Goal: Transaction & Acquisition: Purchase product/service

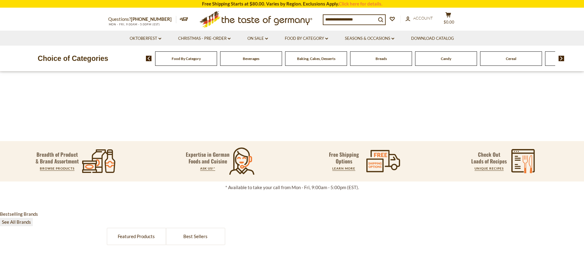
scroll to position [1, 0]
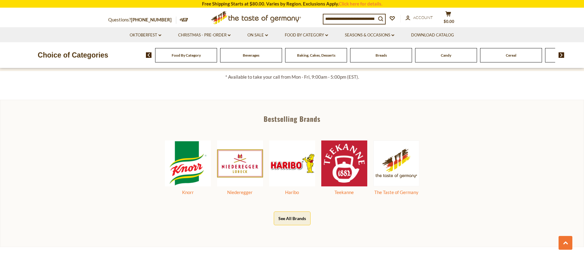
scroll to position [316, 0]
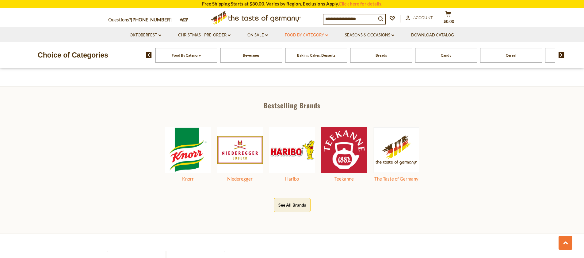
click at [308, 37] on link "Food By Category dropdown_arrow" at bounding box center [306, 35] width 43 height 7
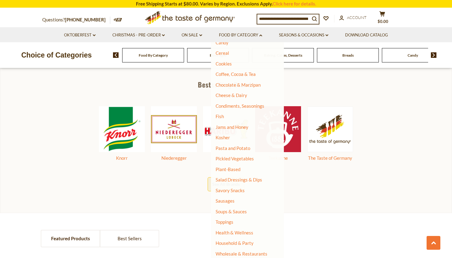
scroll to position [280, 0]
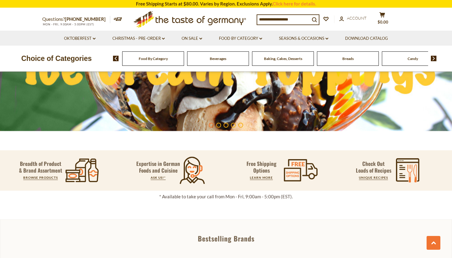
scroll to position [259, 0]
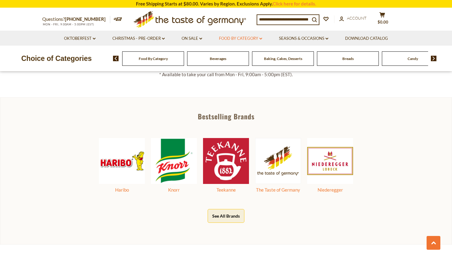
click at [250, 39] on link "Food By Category dropdown_arrow" at bounding box center [240, 38] width 43 height 7
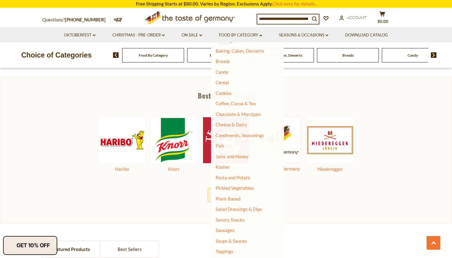
scroll to position [280, 0]
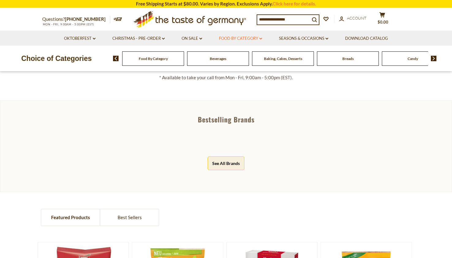
click at [255, 36] on link "Food By Category dropdown_arrow" at bounding box center [240, 38] width 43 height 7
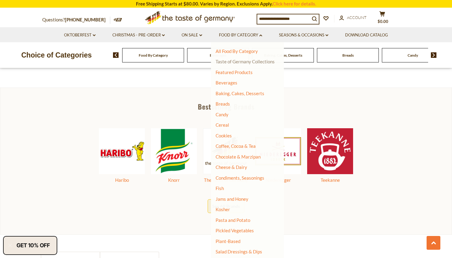
scroll to position [237, 0]
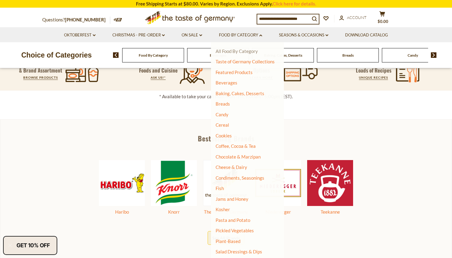
click at [249, 53] on link "All Food By Category" at bounding box center [237, 51] width 42 height 6
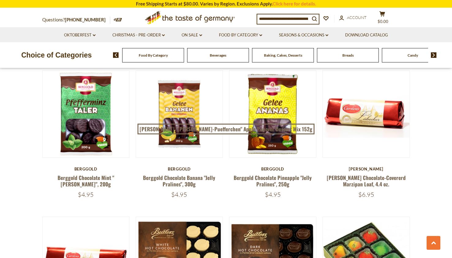
scroll to position [664, 0]
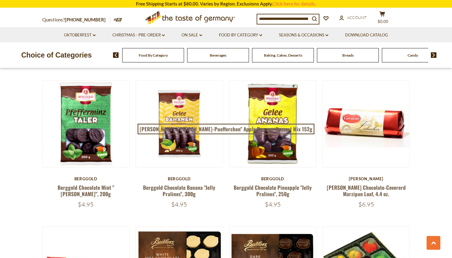
click at [287, 15] on input at bounding box center [283, 18] width 53 height 9
click at [248, 32] on link "Food By Category dropdown_arrow" at bounding box center [240, 35] width 43 height 7
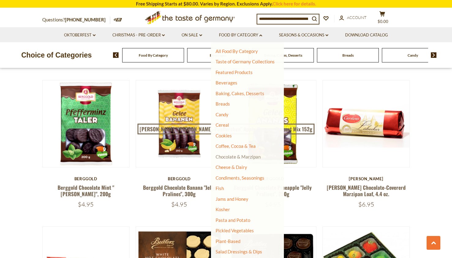
click at [243, 158] on link "Chocolate & Marzipan" at bounding box center [238, 157] width 45 height 6
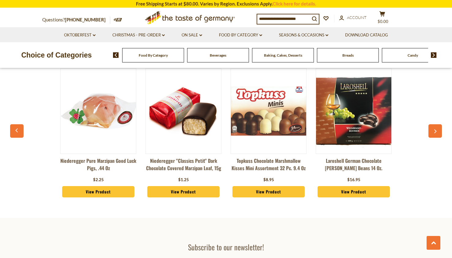
scroll to position [1711, 0]
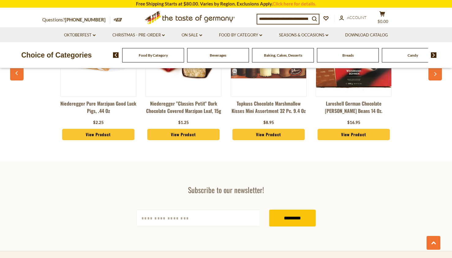
click at [434, 56] on img at bounding box center [434, 55] width 6 height 6
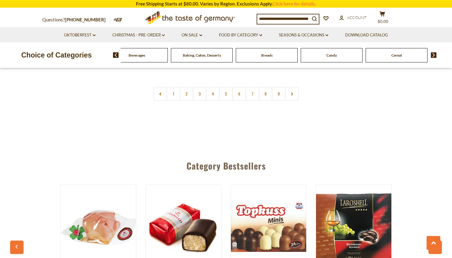
scroll to position [1533, 0]
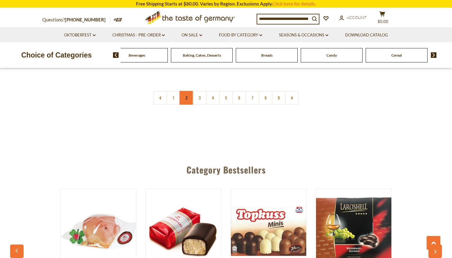
click at [186, 93] on link "2" at bounding box center [187, 98] width 14 height 14
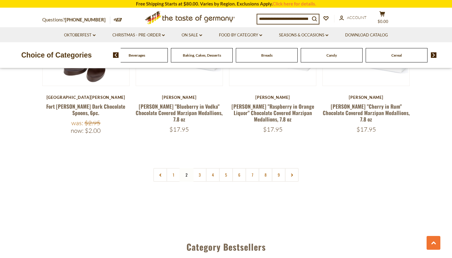
scroll to position [1163, 0]
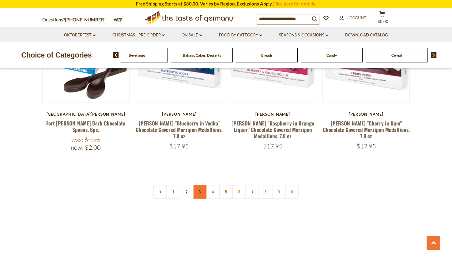
click at [200, 185] on link "3" at bounding box center [200, 192] width 14 height 14
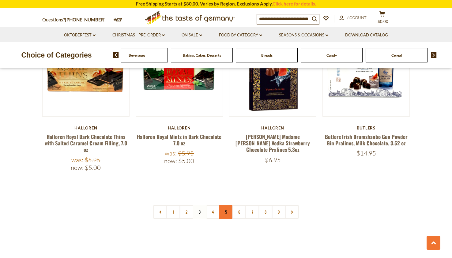
scroll to position [1437, 0]
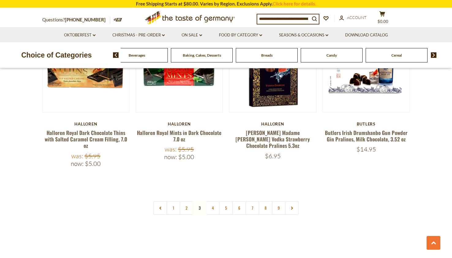
click at [205, 201] on nav "1 2 3 4 5 6 7 8 9" at bounding box center [227, 208] width 146 height 14
click at [208, 201] on link "4" at bounding box center [213, 208] width 14 height 14
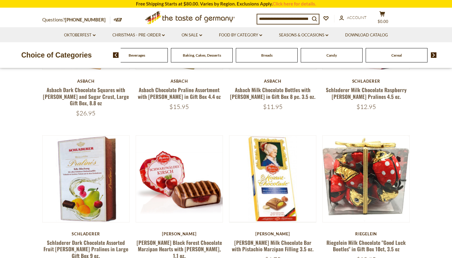
scroll to position [229, 0]
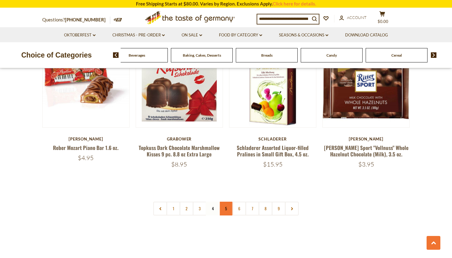
click at [221, 202] on link "5" at bounding box center [226, 209] width 14 height 14
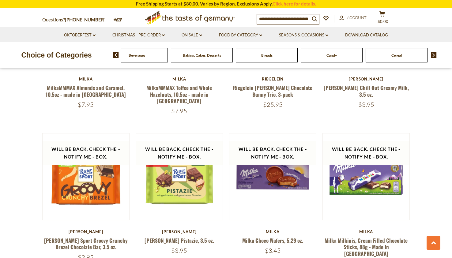
scroll to position [1083, 0]
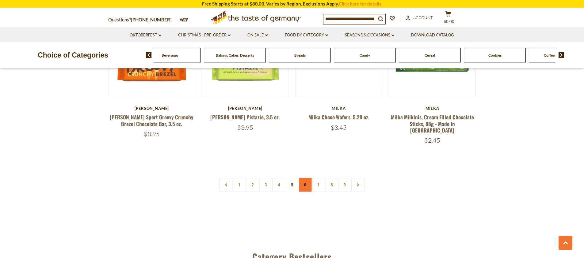
click at [306, 178] on link "6" at bounding box center [305, 185] width 14 height 14
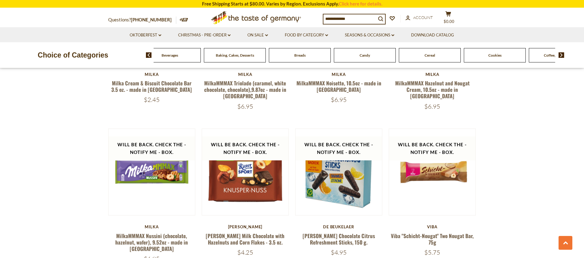
scroll to position [1512, 0]
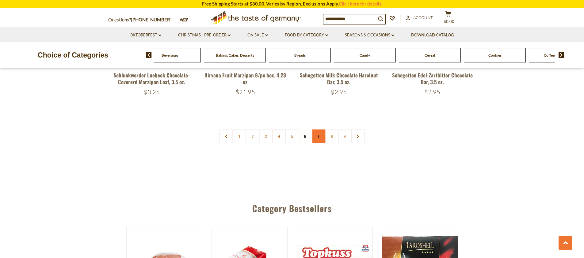
click at [319, 132] on link "7" at bounding box center [318, 137] width 14 height 14
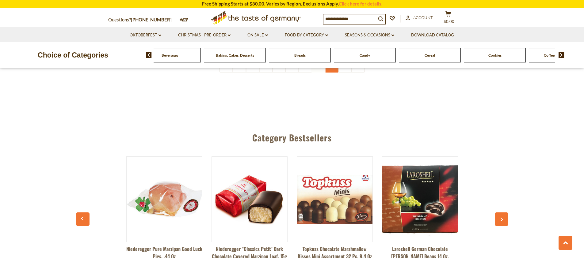
scroll to position [1518, 0]
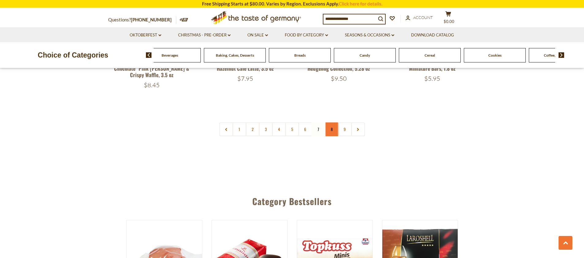
click at [332, 131] on link "8" at bounding box center [331, 130] width 14 height 14
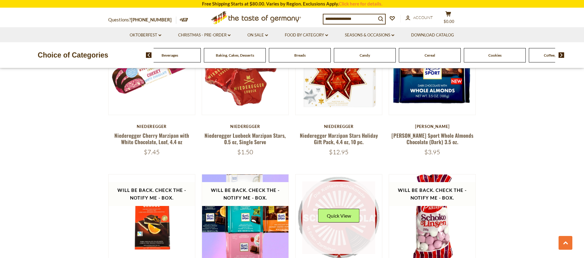
scroll to position [517, 0]
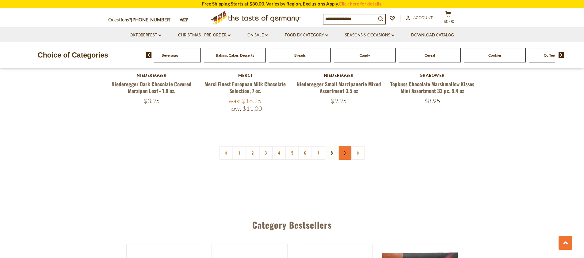
click at [346, 146] on link "9" at bounding box center [345, 153] width 14 height 14
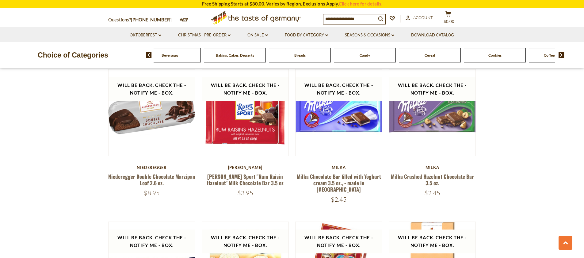
scroll to position [510, 0]
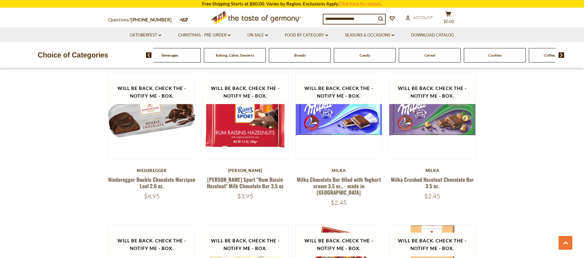
click at [334, 13] on div "Questions? 800-881-6419 MON - FRI, 9:00AM - 5:00PM (EST) .st0{fill:#EDD300;} .s…" at bounding box center [292, 17] width 377 height 19
click at [344, 16] on input at bounding box center [349, 18] width 53 height 9
type input "**********"
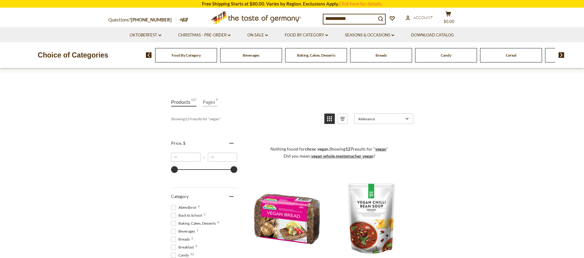
scroll to position [47, 0]
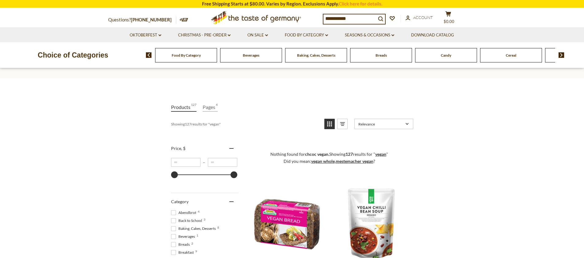
click at [343, 125] on icon "View list mode" at bounding box center [342, 124] width 10 height 10
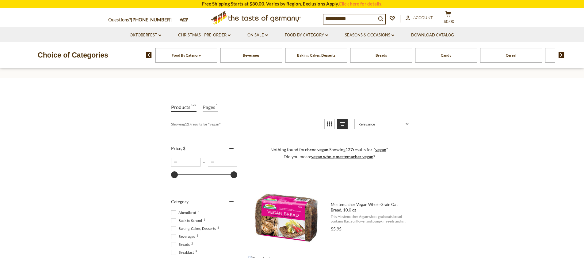
click at [328, 124] on icon "View grid mode" at bounding box center [329, 124] width 10 height 10
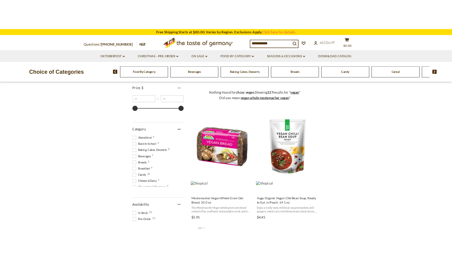
scroll to position [119, 0]
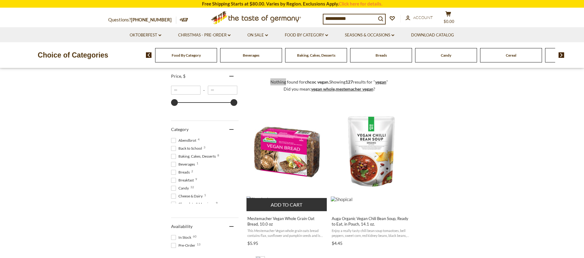
type input "*****"
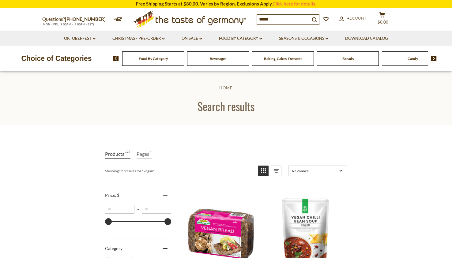
drag, startPoint x: 283, startPoint y: 21, endPoint x: 217, endPoint y: 6, distance: 68.2
click at [219, 6] on header "Free Shipping Starts at $80.00. Varies by Region. Exclusions Apply. Click here …" at bounding box center [226, 36] width 452 height 72
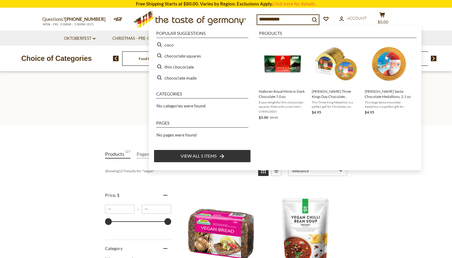
type input "**********"
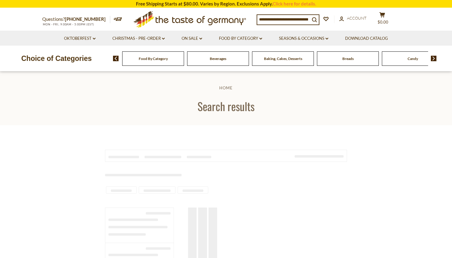
type input "**********"
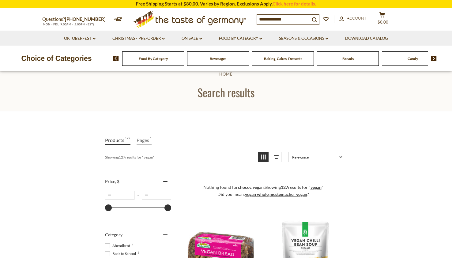
scroll to position [13, 0]
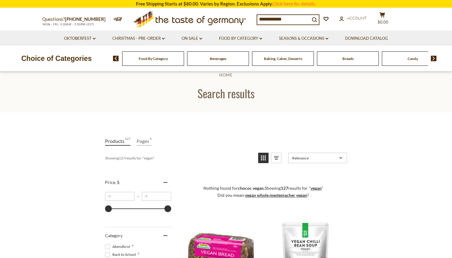
click at [301, 21] on input "**********" at bounding box center [283, 19] width 53 height 9
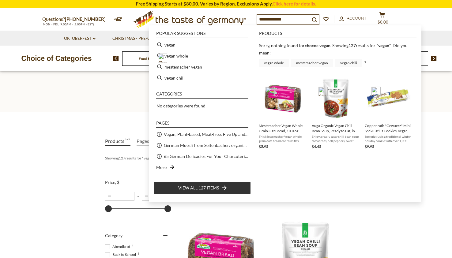
drag, startPoint x: 299, startPoint y: 21, endPoint x: 223, endPoint y: 0, distance: 78.8
click at [233, 2] on header "Free Shipping Starts at $80.00. Varies by Region. Exclusions Apply. Click here …" at bounding box center [226, 36] width 452 height 72
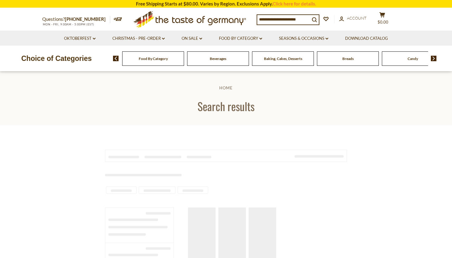
click at [296, 19] on input at bounding box center [283, 19] width 53 height 9
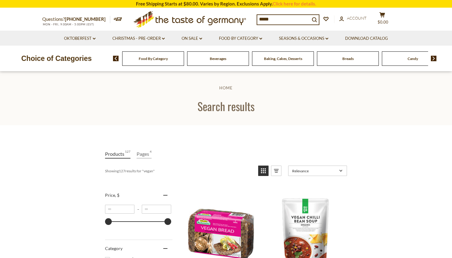
scroll to position [13, 0]
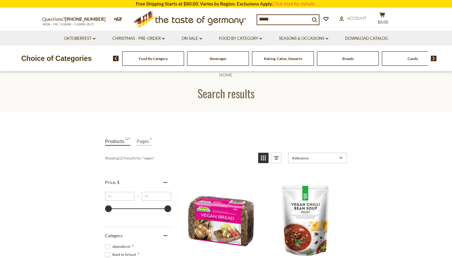
paste input "**********"
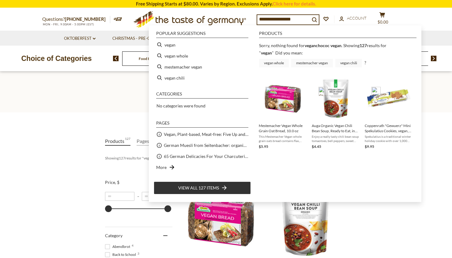
paste input
type input "**********"
click at [289, 100] on img "Mestemacher Vegan Whole Grain Oat Bread, 10.0 oz" at bounding box center [283, 98] width 44 height 44
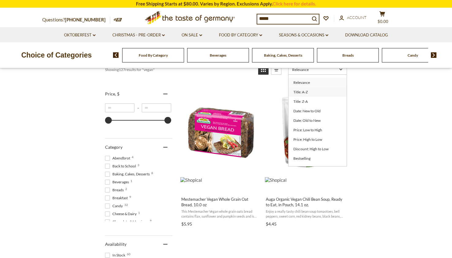
scroll to position [123, 0]
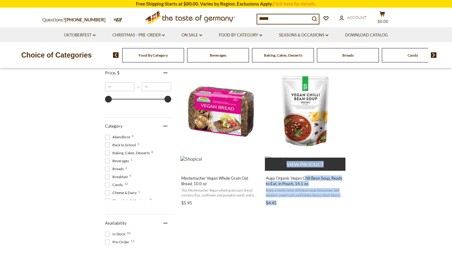
drag, startPoint x: 379, startPoint y: 163, endPoint x: 304, endPoint y: 164, distance: 75.1
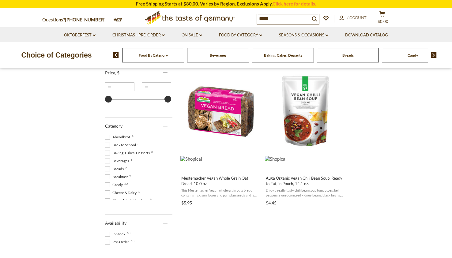
drag, startPoint x: 383, startPoint y: 163, endPoint x: 377, endPoint y: 163, distance: 6.1
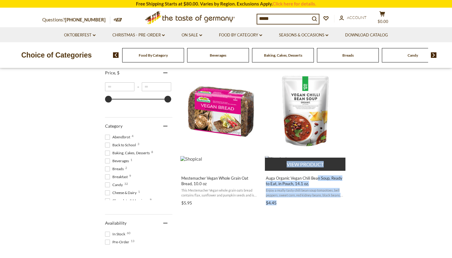
drag, startPoint x: 363, startPoint y: 165, endPoint x: 317, endPoint y: 164, distance: 46.3
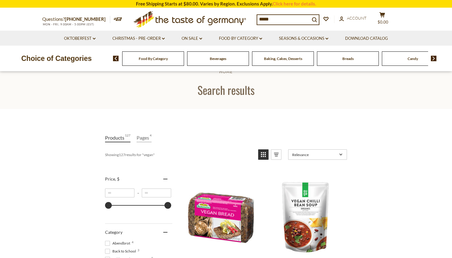
scroll to position [0, 0]
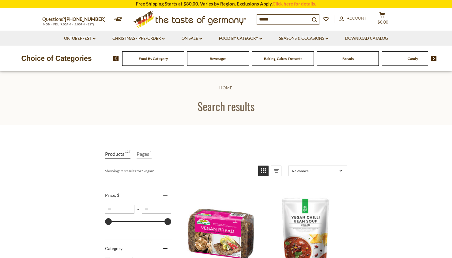
click at [235, 7] on header "Free Shipping Starts at $80.00. Varies by Region. Exclusions Apply. Click here …" at bounding box center [226, 36] width 452 height 72
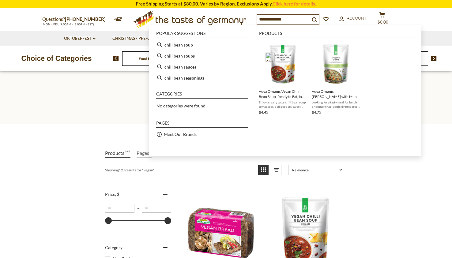
scroll to position [1, 0]
type input "**********"
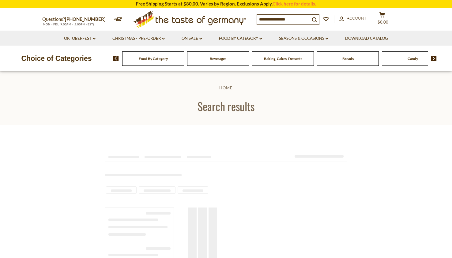
type input "**********"
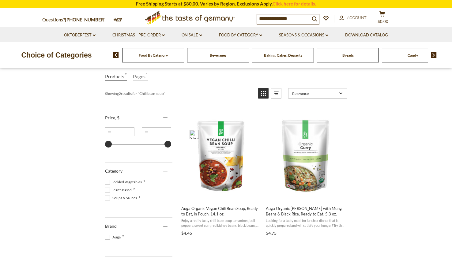
scroll to position [74, 0]
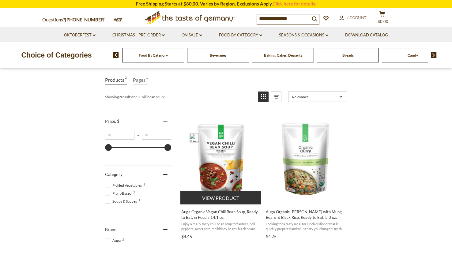
click at [212, 163] on img "Auga Organic Vegan Chili Bean Soup, Ready to Eat, in Pouch, 14.1 oz." at bounding box center [220, 158] width 81 height 81
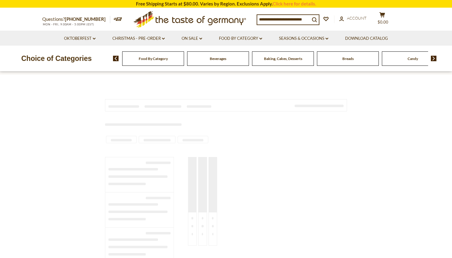
type input "**********"
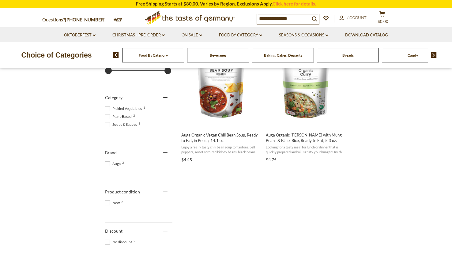
scroll to position [152, 0]
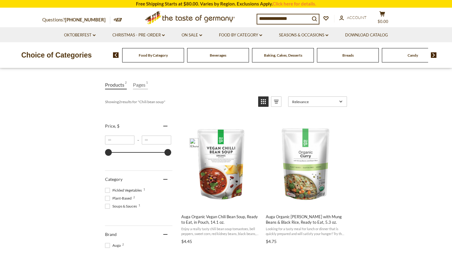
click at [109, 199] on span at bounding box center [107, 198] width 5 height 5
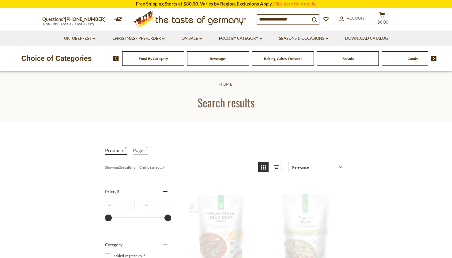
scroll to position [0, 0]
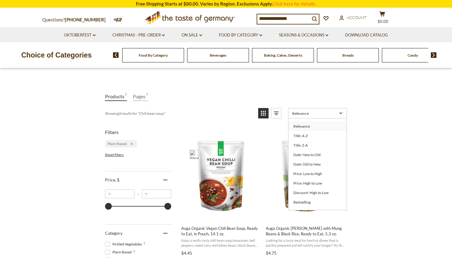
scroll to position [69, 0]
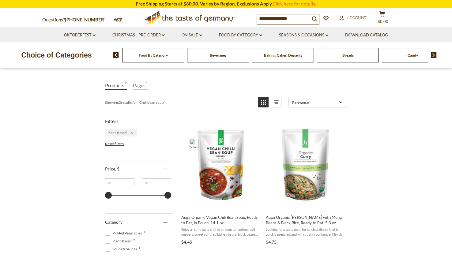
click at [112, 239] on span "Plant-Based 2" at bounding box center [119, 242] width 28 height 6
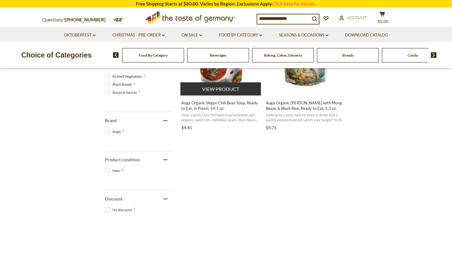
scroll to position [124, 0]
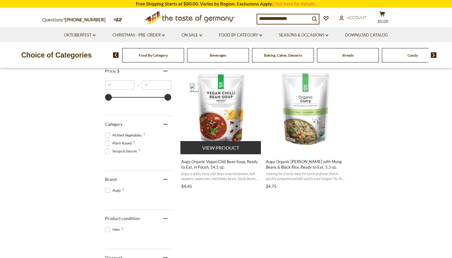
click at [232, 95] on img "Auga Organic Vegan Chili Bean Soup, Ready to Eat, in Pouch, 14.1 oz." at bounding box center [220, 108] width 81 height 81
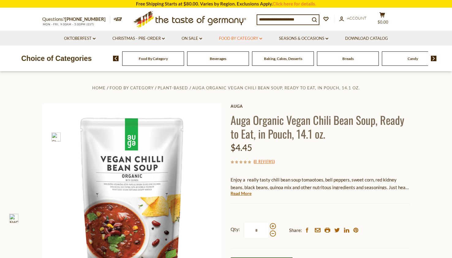
click at [248, 40] on link "Food By Category dropdown_arrow" at bounding box center [240, 38] width 43 height 7
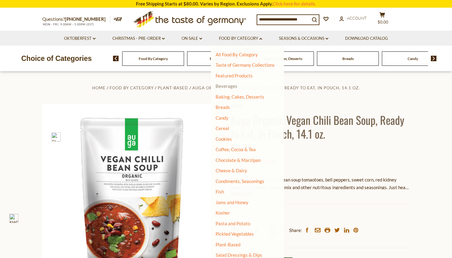
click at [229, 88] on link "Beverages" at bounding box center [227, 86] width 22 height 6
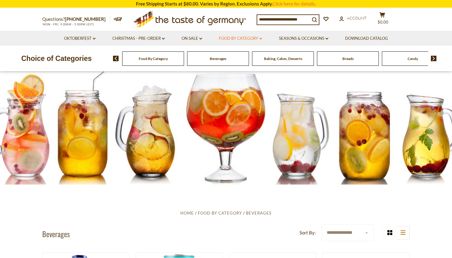
click at [244, 40] on link "Food By Category dropdown_arrow" at bounding box center [240, 38] width 43 height 7
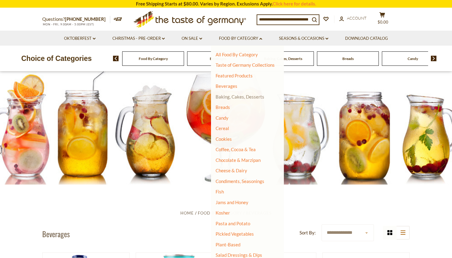
click at [237, 97] on link "Baking, Cakes, Desserts" at bounding box center [240, 97] width 49 height 6
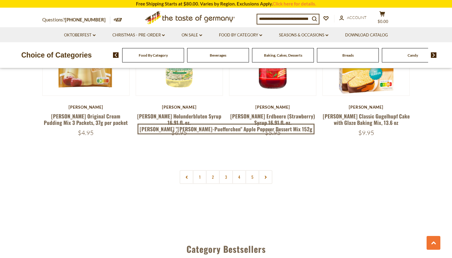
scroll to position [1423, 0]
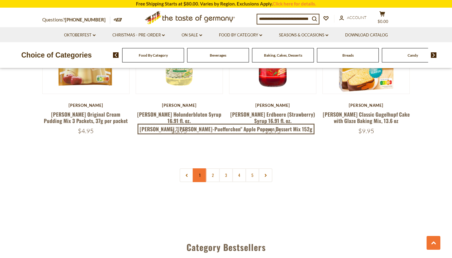
click at [202, 174] on link "1" at bounding box center [200, 176] width 14 height 14
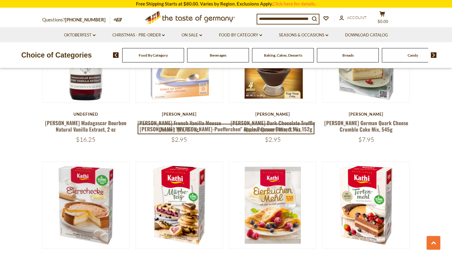
scroll to position [610, 0]
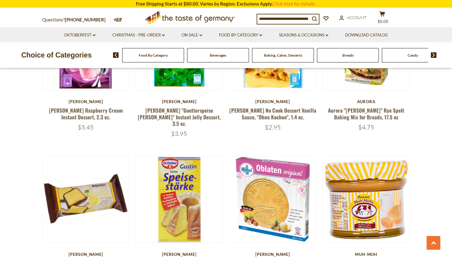
scroll to position [995, 0]
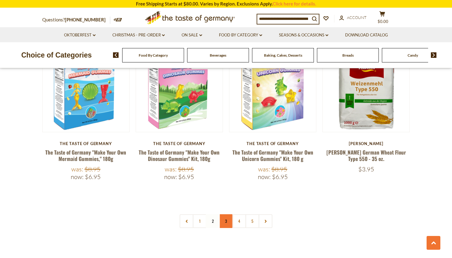
click at [228, 214] on link "3" at bounding box center [226, 221] width 14 height 14
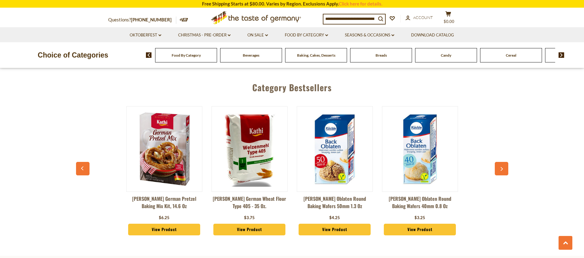
scroll to position [1510, 0]
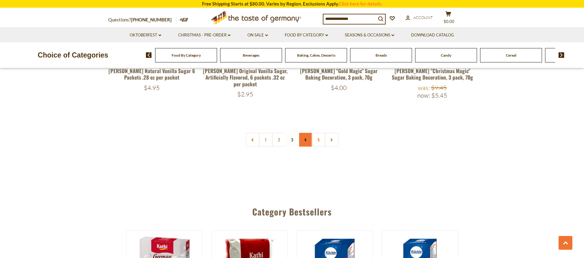
click at [310, 133] on link "4" at bounding box center [305, 140] width 14 height 14
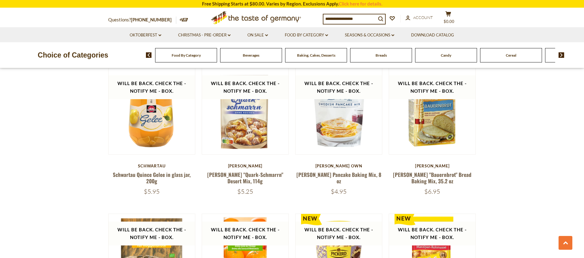
scroll to position [1283, 0]
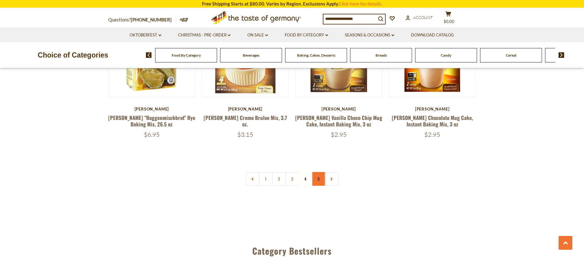
click at [319, 172] on link "5" at bounding box center [318, 179] width 14 height 14
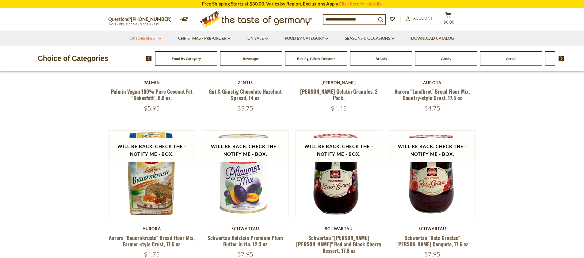
scroll to position [0, 0]
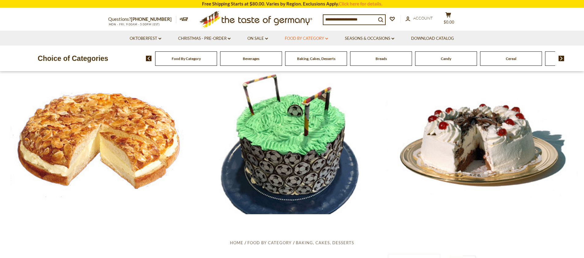
click at [309, 40] on link "Food By Category dropdown_arrow" at bounding box center [306, 38] width 43 height 7
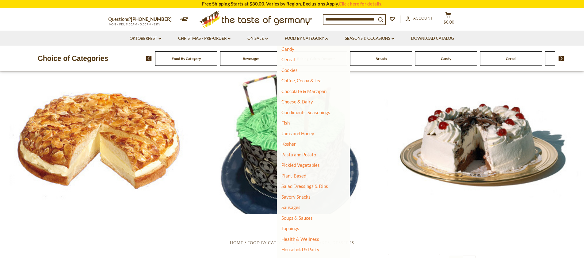
scroll to position [70, 0]
click at [297, 175] on link "Plant-Based" at bounding box center [293, 175] width 25 height 6
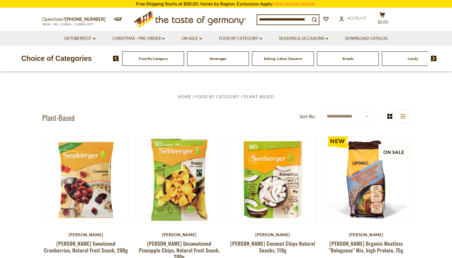
scroll to position [13, 0]
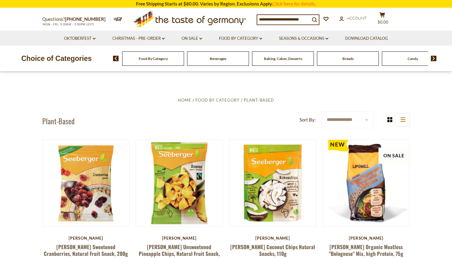
click at [280, 16] on input at bounding box center [283, 19] width 53 height 9
type input "****"
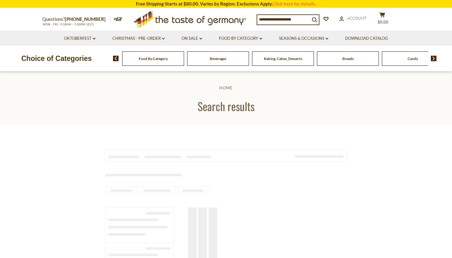
type input "****"
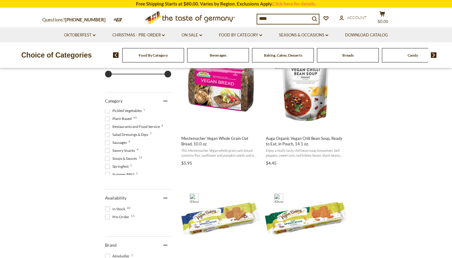
scroll to position [225, 0]
click at [162, 101] on div "Category" at bounding box center [138, 101] width 67 height 17
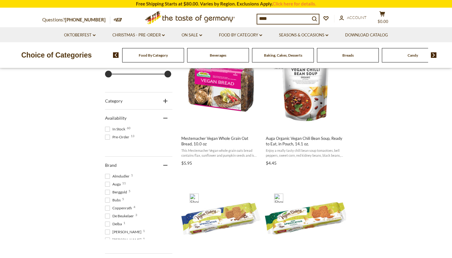
click at [165, 101] on icon at bounding box center [165, 101] width 4 height 4
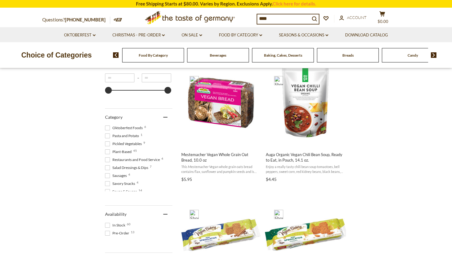
scroll to position [208, 0]
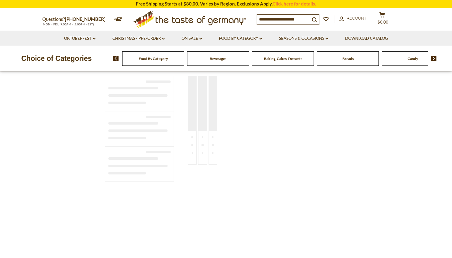
type input "****"
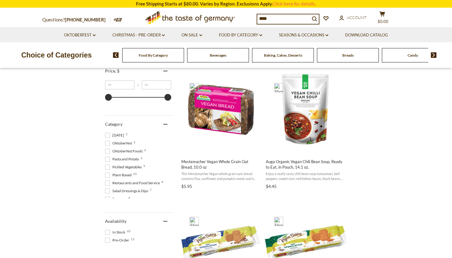
scroll to position [190, 0]
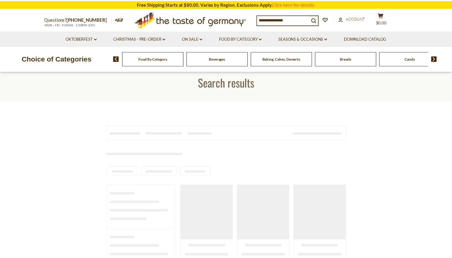
scroll to position [101, 0]
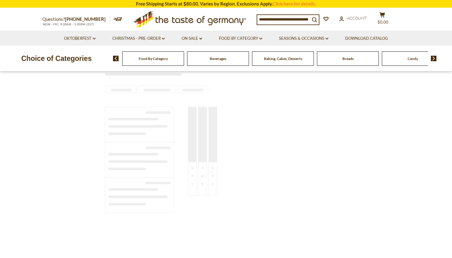
type input "****"
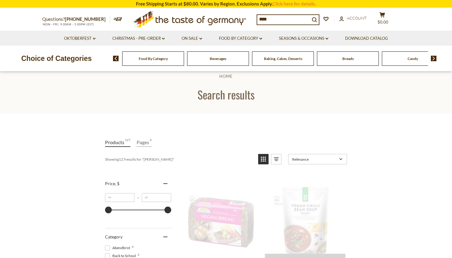
scroll to position [0, 0]
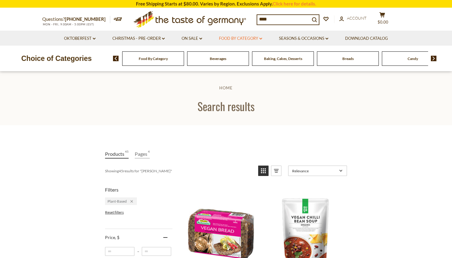
click at [244, 36] on link "Food By Category dropdown_arrow" at bounding box center [240, 38] width 43 height 7
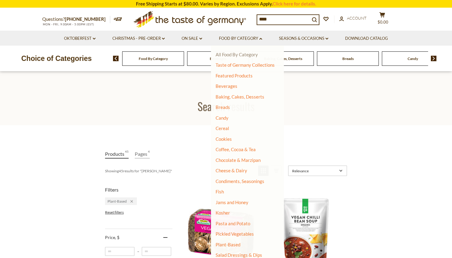
click at [231, 55] on link "All Food By Category" at bounding box center [237, 55] width 42 height 6
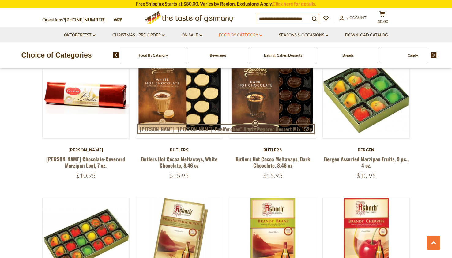
scroll to position [798, 0]
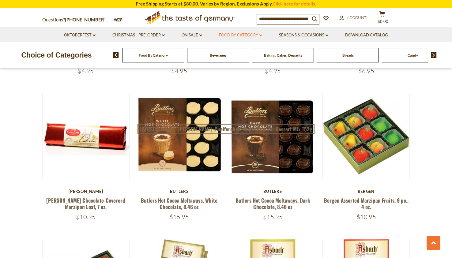
click at [256, 38] on link "Food By Category dropdown_arrow" at bounding box center [240, 35] width 43 height 7
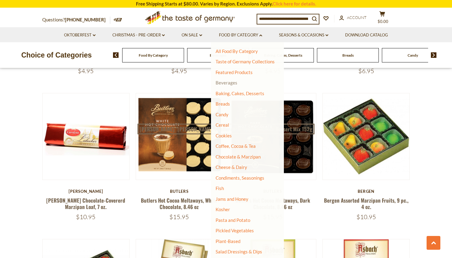
click at [230, 84] on link "Beverages" at bounding box center [227, 83] width 22 height 6
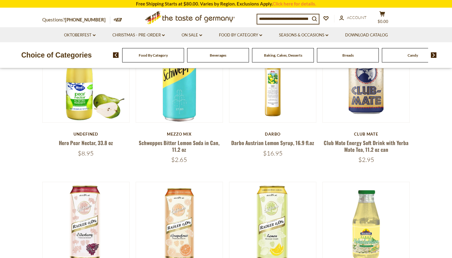
scroll to position [189, 0]
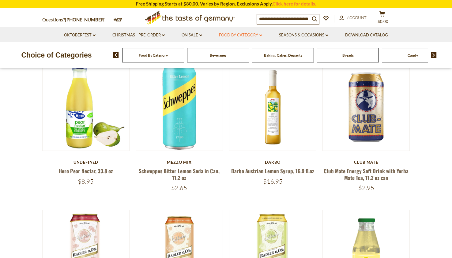
click at [256, 38] on link "Food By Category dropdown_arrow" at bounding box center [240, 35] width 43 height 7
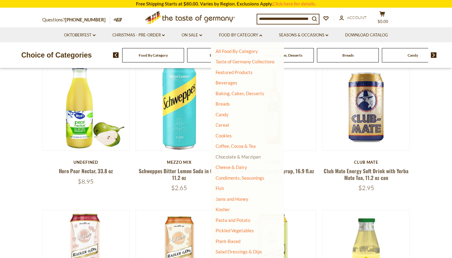
click at [233, 157] on link "Chocolate & Marzipan" at bounding box center [238, 157] width 45 height 6
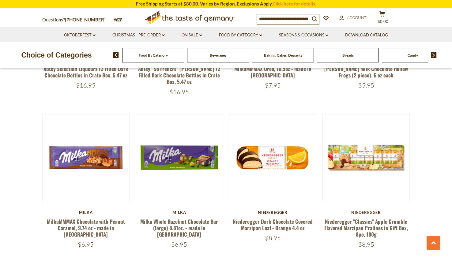
scroll to position [1095, 0]
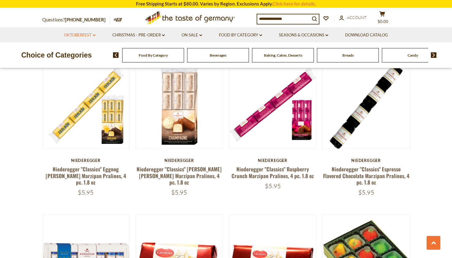
click at [74, 35] on link "Oktoberfest dropdown_arrow" at bounding box center [80, 35] width 32 height 7
click at [76, 50] on link "All Oktoberfest" at bounding box center [77, 51] width 32 height 6
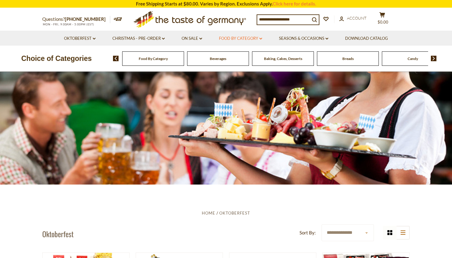
click at [244, 40] on link "Food By Category dropdown_arrow" at bounding box center [240, 38] width 43 height 7
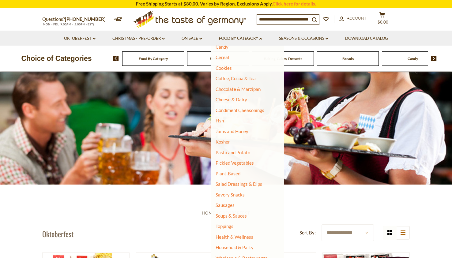
scroll to position [72, 0]
click at [236, 185] on link "Salad Dressings & Dips" at bounding box center [239, 183] width 47 height 6
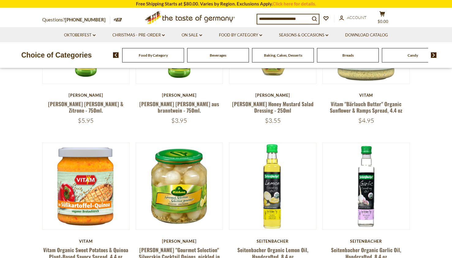
scroll to position [246, 0]
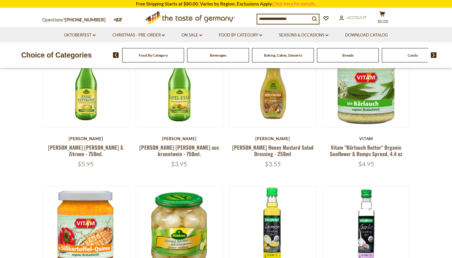
click at [184, 59] on div "Breads" at bounding box center [153, 55] width 62 height 14
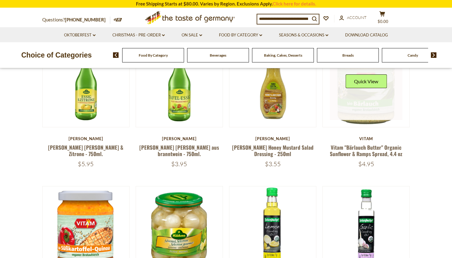
scroll to position [247, 0]
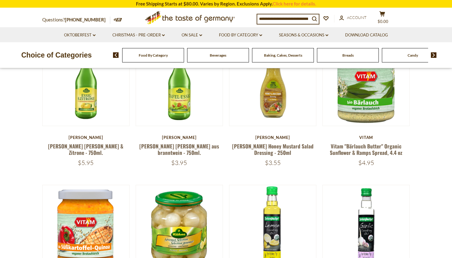
click at [184, 59] on div "Baking, Cakes, Desserts" at bounding box center [153, 55] width 62 height 14
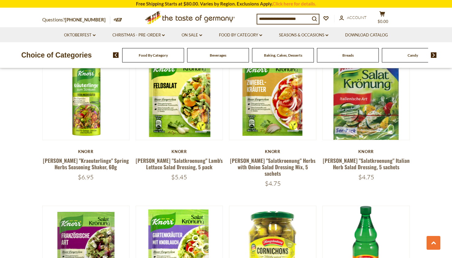
scroll to position [1044, 0]
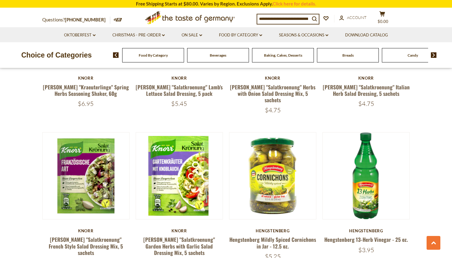
click at [434, 54] on img at bounding box center [434, 55] width 6 height 6
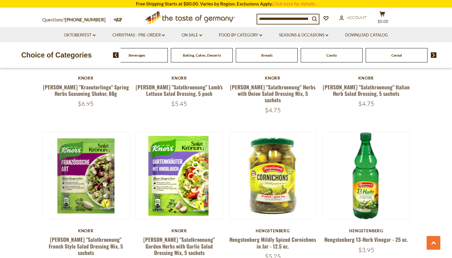
click at [192, 56] on span "Baking, Cakes, Desserts" at bounding box center [202, 55] width 38 height 5
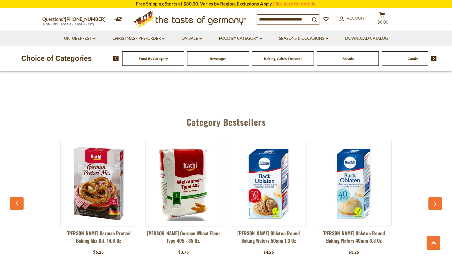
scroll to position [276, 0]
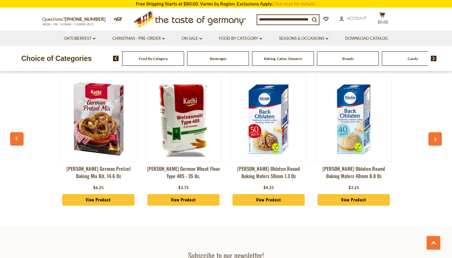
click at [436, 143] on button "button" at bounding box center [435, 138] width 13 height 13
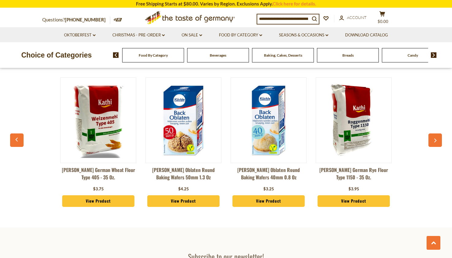
click at [436, 143] on button "button" at bounding box center [435, 140] width 13 height 13
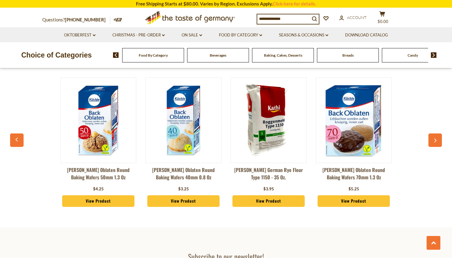
click at [436, 143] on button "button" at bounding box center [435, 140] width 13 height 13
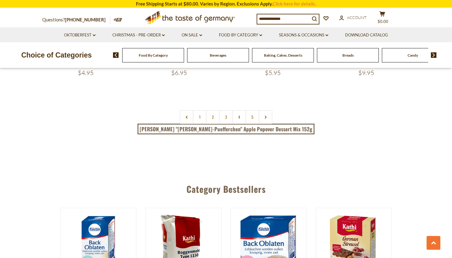
scroll to position [1476, 0]
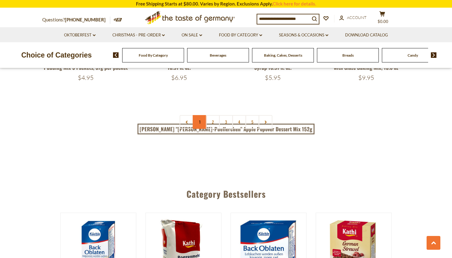
click at [201, 123] on link "1" at bounding box center [200, 122] width 14 height 14
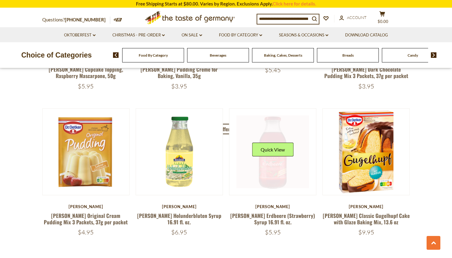
scroll to position [1447, 0]
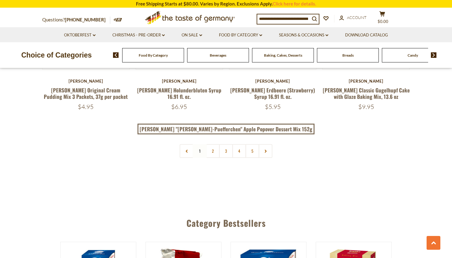
click at [212, 153] on link "2" at bounding box center [213, 151] width 14 height 14
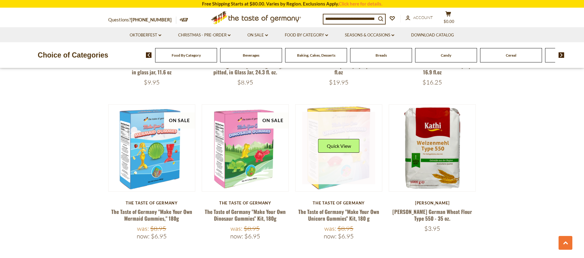
scroll to position [1406, 0]
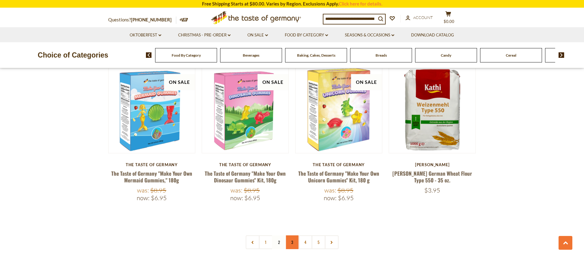
click at [291, 236] on link "3" at bounding box center [292, 243] width 14 height 14
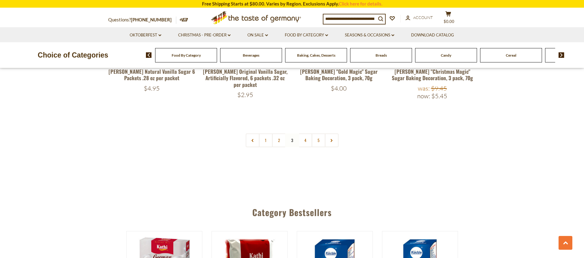
scroll to position [1550, 0]
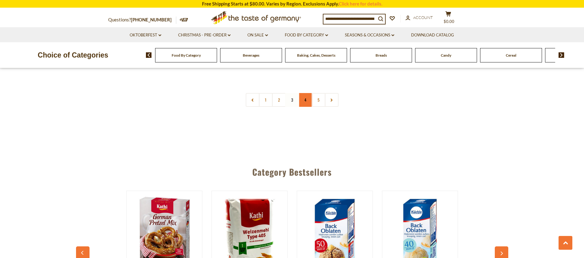
click at [303, 97] on link "4" at bounding box center [305, 100] width 14 height 14
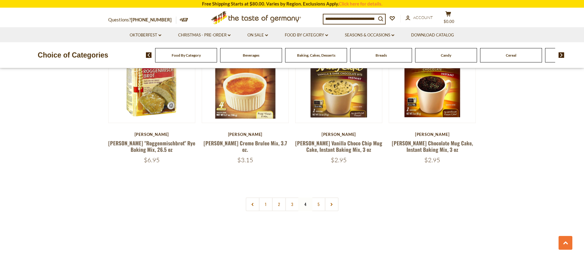
scroll to position [1193, 0]
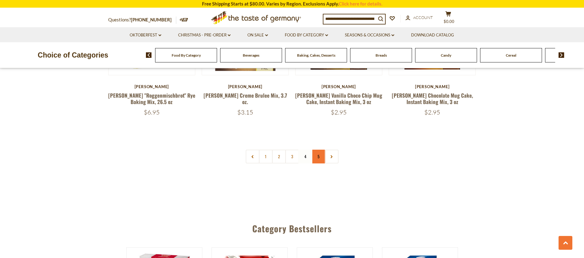
click at [320, 150] on link "5" at bounding box center [318, 157] width 14 height 14
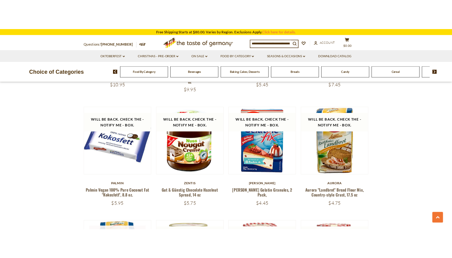
scroll to position [455, 0]
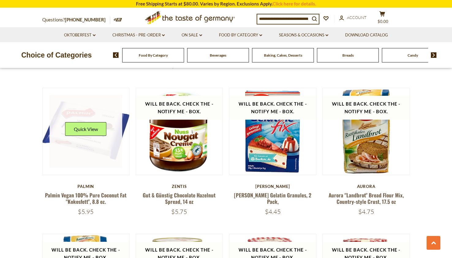
scroll to position [403, 0]
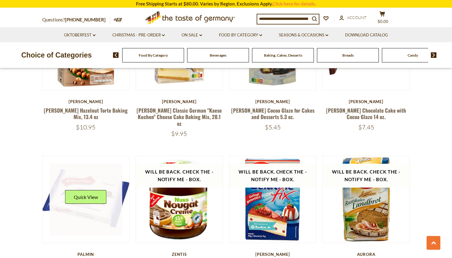
click at [109, 176] on link at bounding box center [86, 199] width 73 height 73
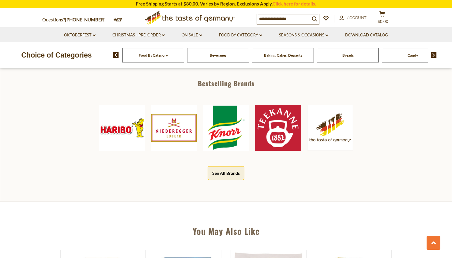
scroll to position [492, 0]
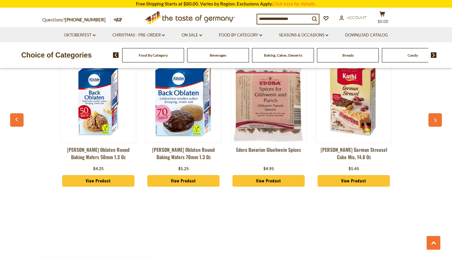
click at [438, 124] on button "button" at bounding box center [435, 119] width 13 height 13
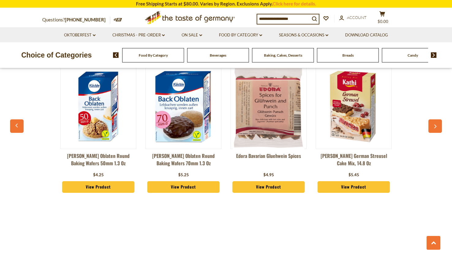
scroll to position [0, 85]
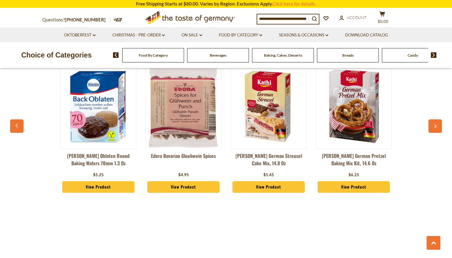
click at [438, 124] on button "button" at bounding box center [435, 125] width 13 height 13
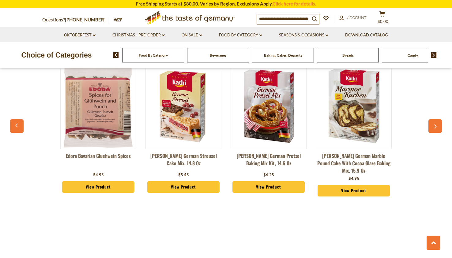
click at [437, 125] on icon "button" at bounding box center [436, 126] width 4 height 4
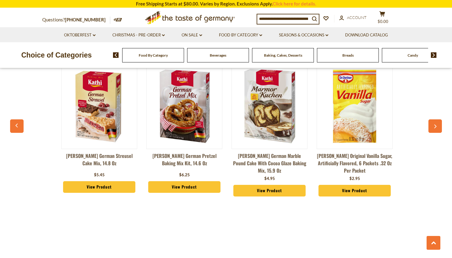
scroll to position [0, 256]
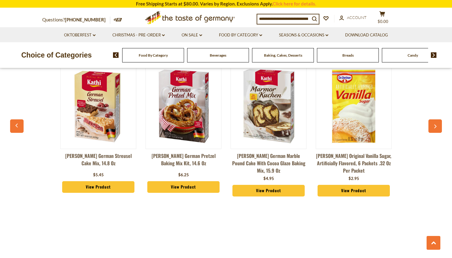
click at [437, 125] on icon "button" at bounding box center [436, 126] width 4 height 4
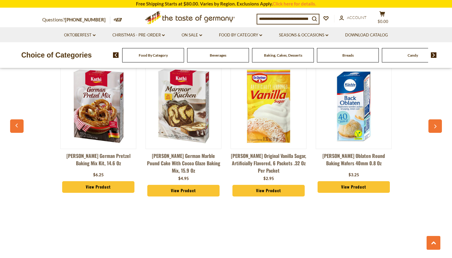
click at [437, 125] on icon "button" at bounding box center [436, 126] width 4 height 4
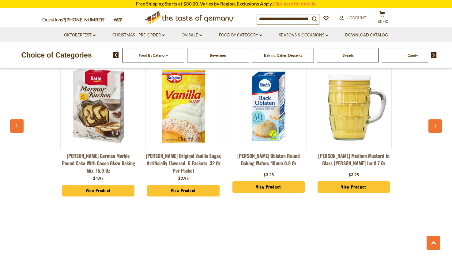
click at [437, 125] on icon "button" at bounding box center [436, 126] width 4 height 4
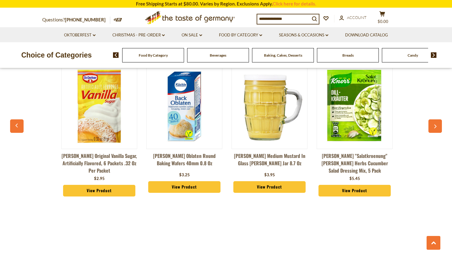
scroll to position [0, 511]
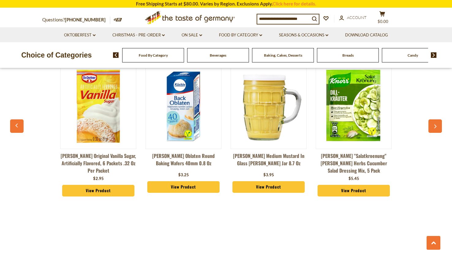
click at [434, 126] on icon "button" at bounding box center [436, 126] width 4 height 4
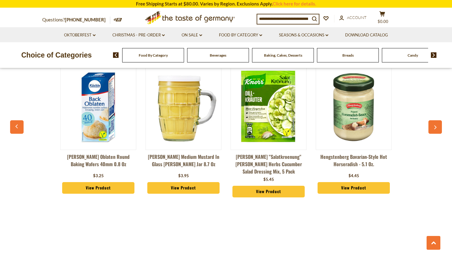
scroll to position [485, 0]
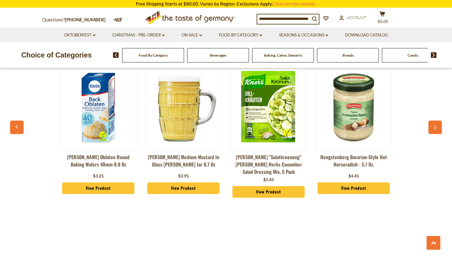
click at [434, 126] on icon "button" at bounding box center [436, 128] width 4 height 4
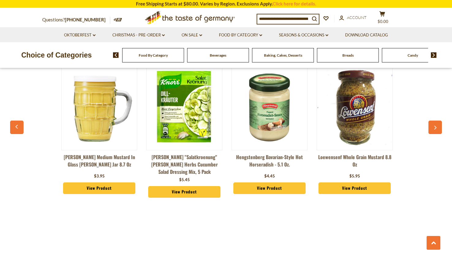
scroll to position [0, 681]
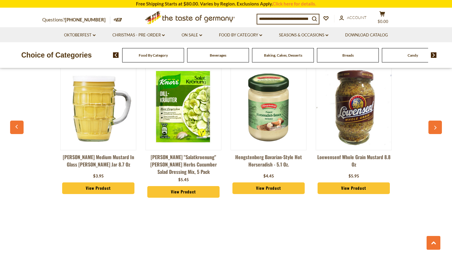
click at [434, 126] on icon "button" at bounding box center [436, 128] width 4 height 4
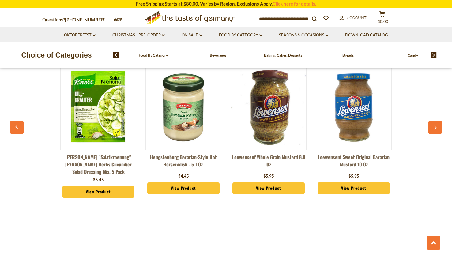
click at [436, 125] on button "button" at bounding box center [435, 127] width 13 height 13
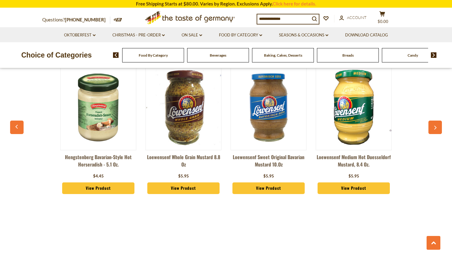
click at [436, 125] on button "button" at bounding box center [435, 127] width 13 height 13
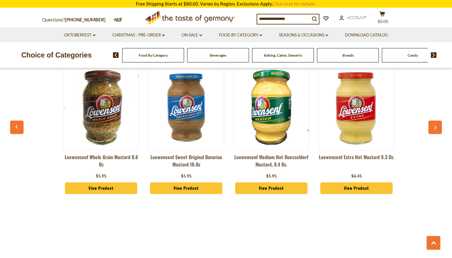
click at [436, 125] on button "button" at bounding box center [435, 127] width 13 height 13
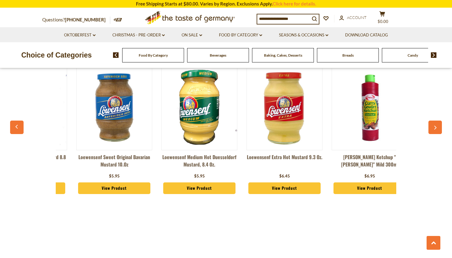
click at [436, 125] on button "button" at bounding box center [435, 127] width 13 height 13
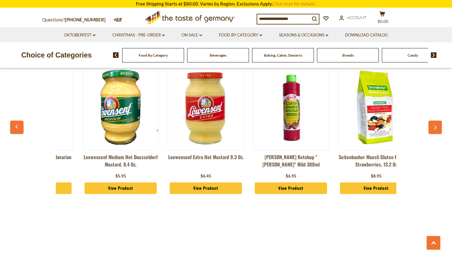
click at [436, 125] on button "button" at bounding box center [435, 127] width 13 height 13
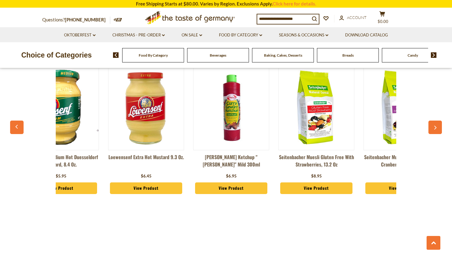
click at [436, 125] on button "button" at bounding box center [435, 127] width 13 height 13
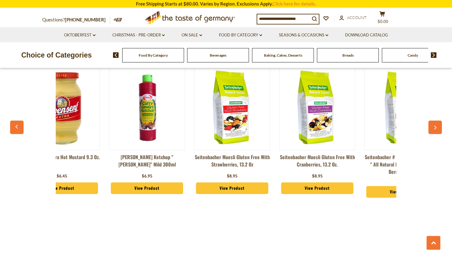
click at [436, 125] on button "button" at bounding box center [435, 127] width 13 height 13
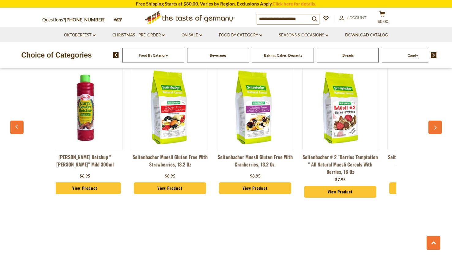
click at [436, 125] on button "button" at bounding box center [435, 127] width 13 height 13
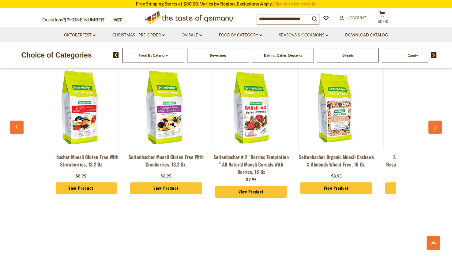
click at [436, 125] on button "button" at bounding box center [435, 127] width 13 height 13
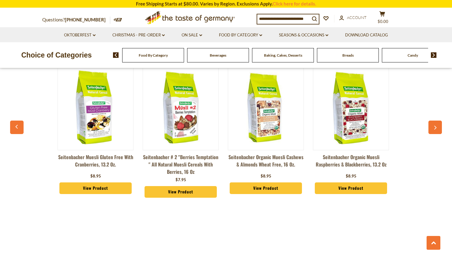
click at [436, 125] on button "button" at bounding box center [435, 127] width 13 height 13
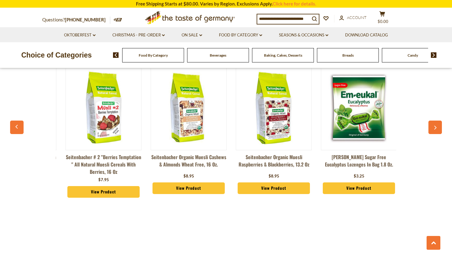
click at [436, 125] on button "button" at bounding box center [435, 127] width 13 height 13
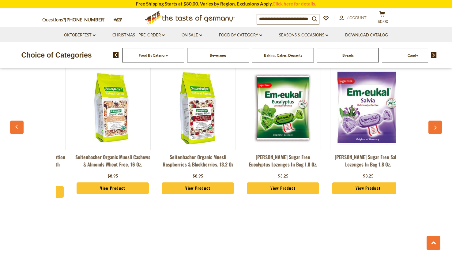
click at [436, 125] on button "button" at bounding box center [435, 127] width 13 height 13
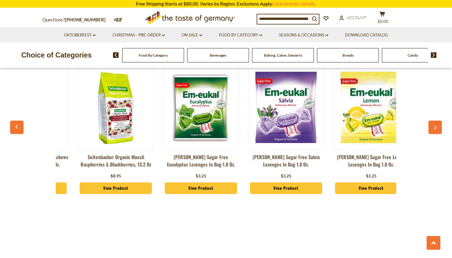
click at [436, 125] on button "button" at bounding box center [435, 127] width 13 height 13
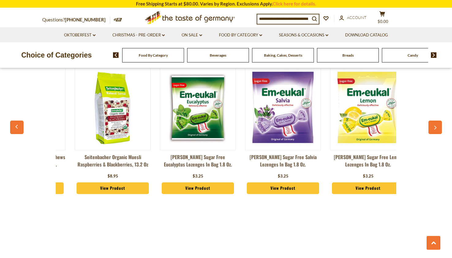
scroll to position [0, 1704]
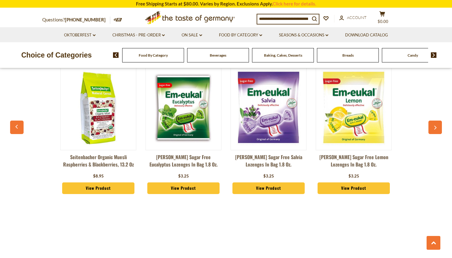
click at [436, 125] on button "button" at bounding box center [435, 127] width 13 height 13
